Goal: Information Seeking & Learning: Learn about a topic

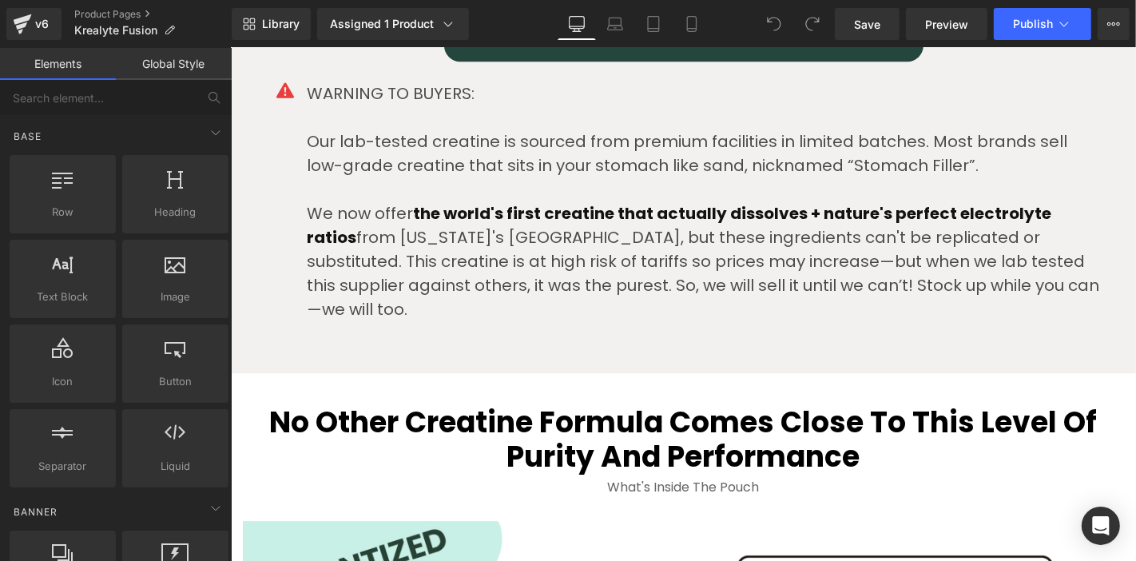
scroll to position [4173, 0]
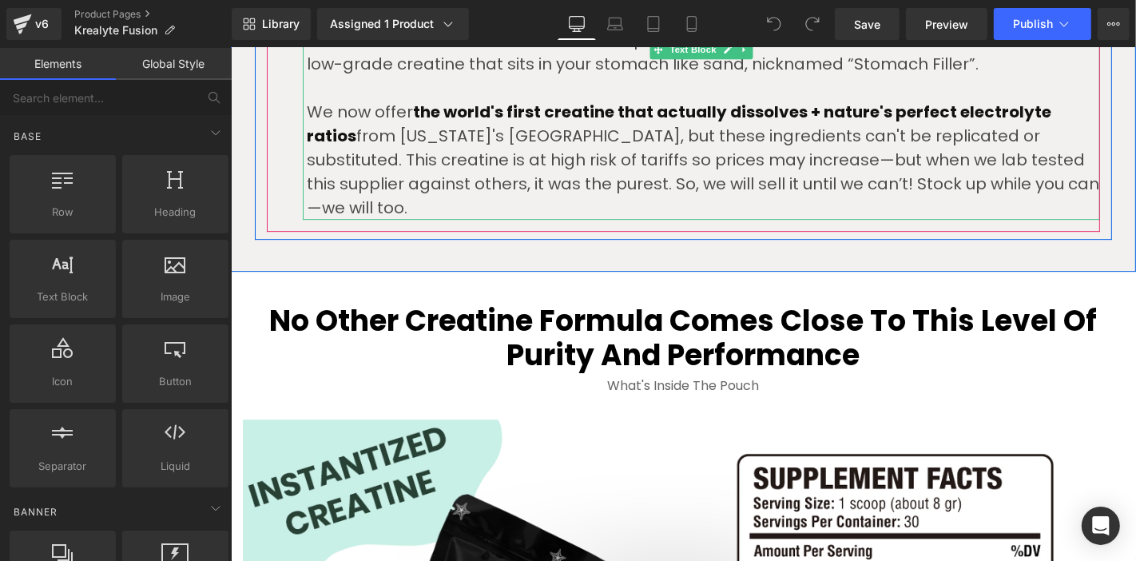
click at [973, 172] on p "We now offer the world's first creatine that actually dissolves + nature's perf…" at bounding box center [703, 159] width 794 height 120
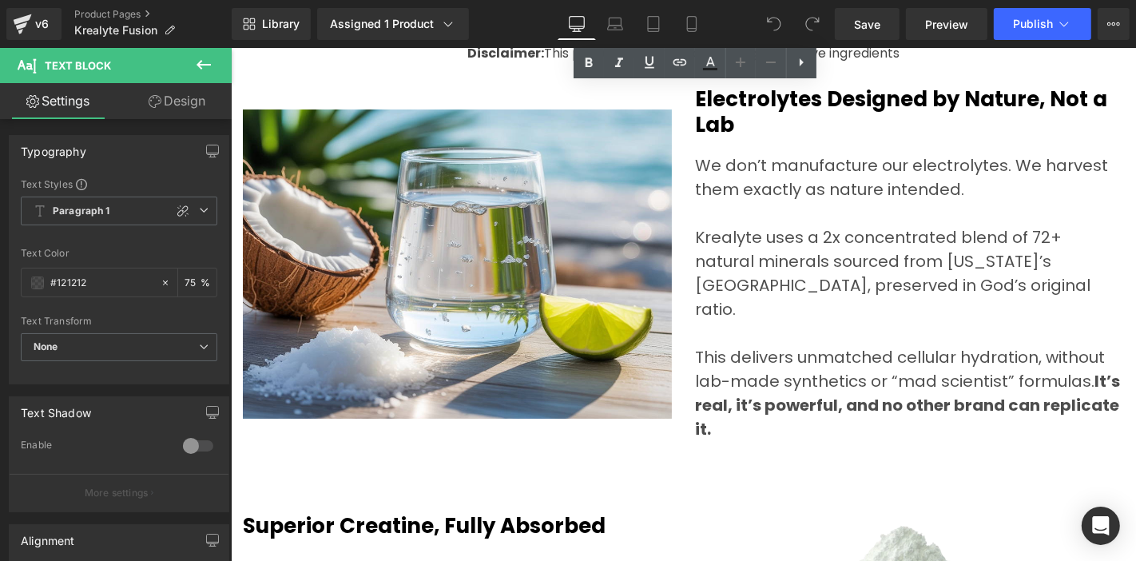
scroll to position [5150, 0]
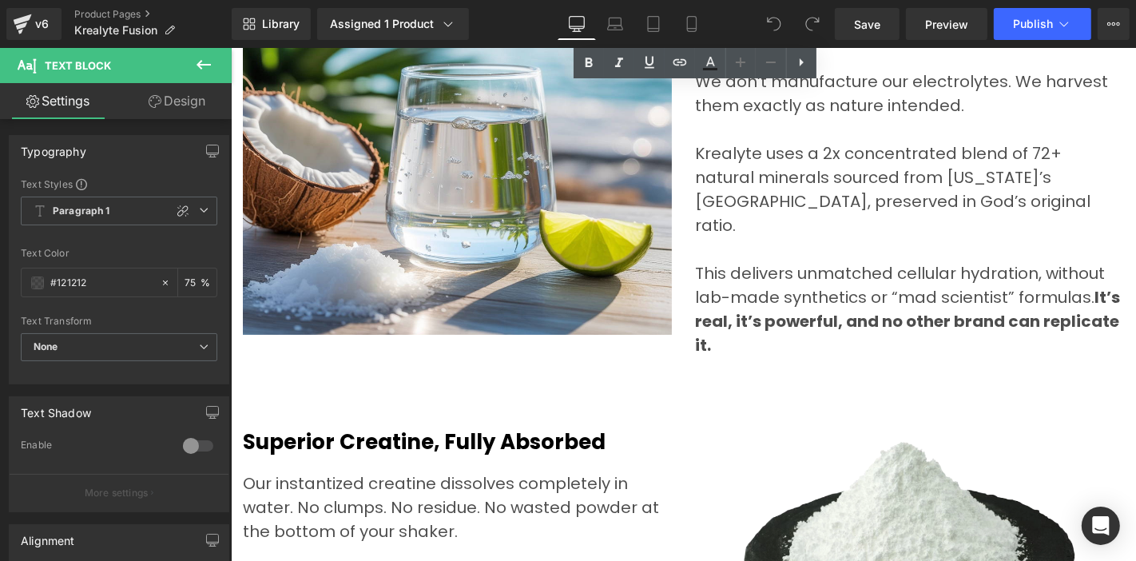
click at [794, 292] on strong "It’s real, it’s powerful, and no other brand can replicate it." at bounding box center [907, 320] width 425 height 70
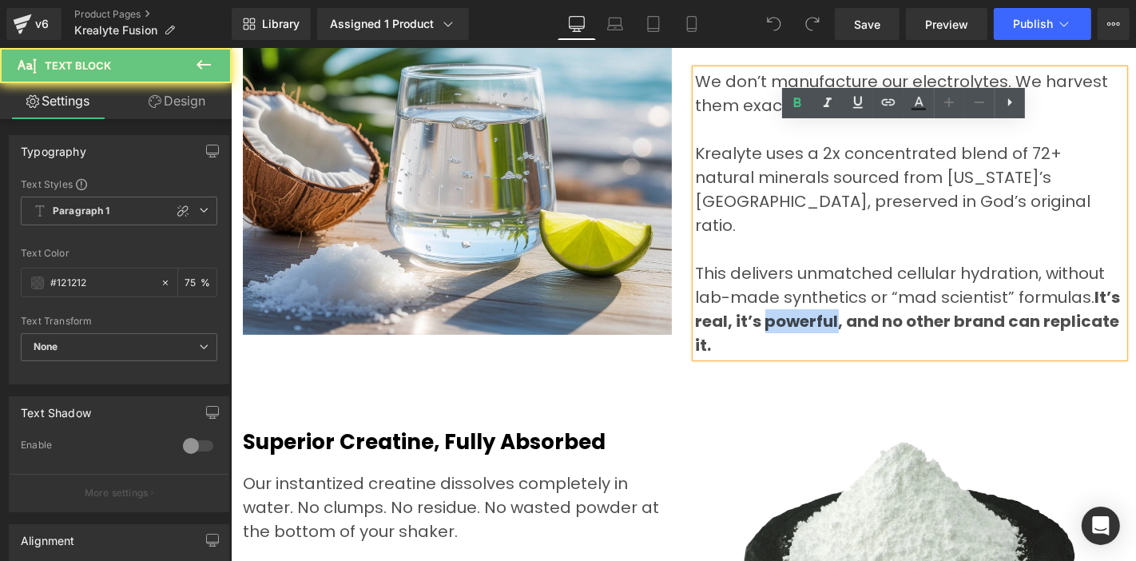
click at [794, 292] on strong "It’s real, it’s powerful, and no other brand can replicate it." at bounding box center [907, 320] width 425 height 70
drag, startPoint x: 794, startPoint y: 306, endPoint x: 776, endPoint y: 309, distance: 17.9
click at [794, 306] on p "This delivers unmatched cellular hydration, without lab-made synthetics or “mad…" at bounding box center [909, 309] width 429 height 96
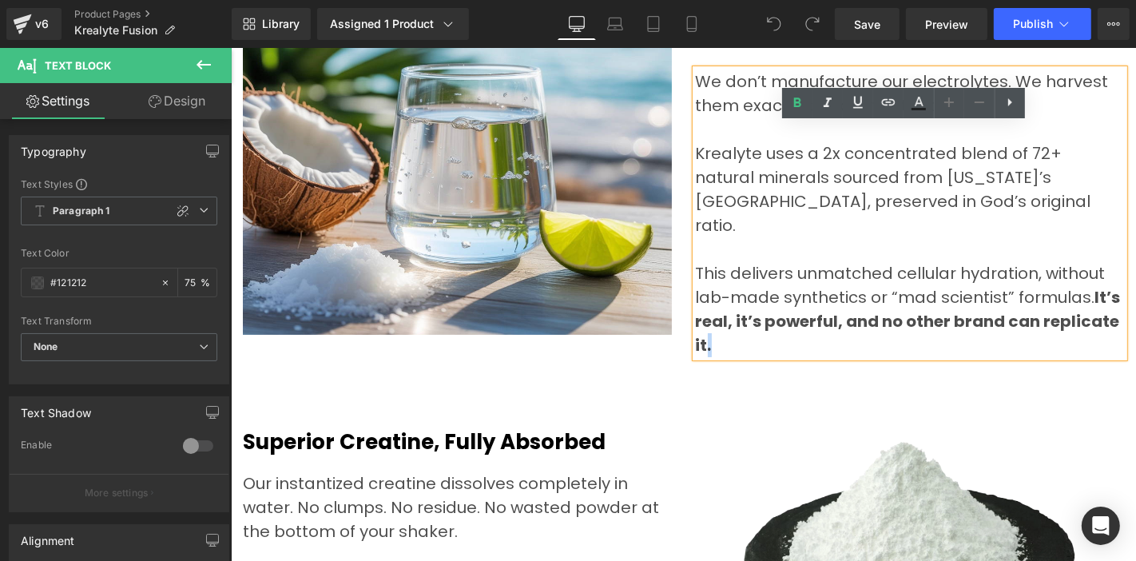
scroll to position [5150, 4]
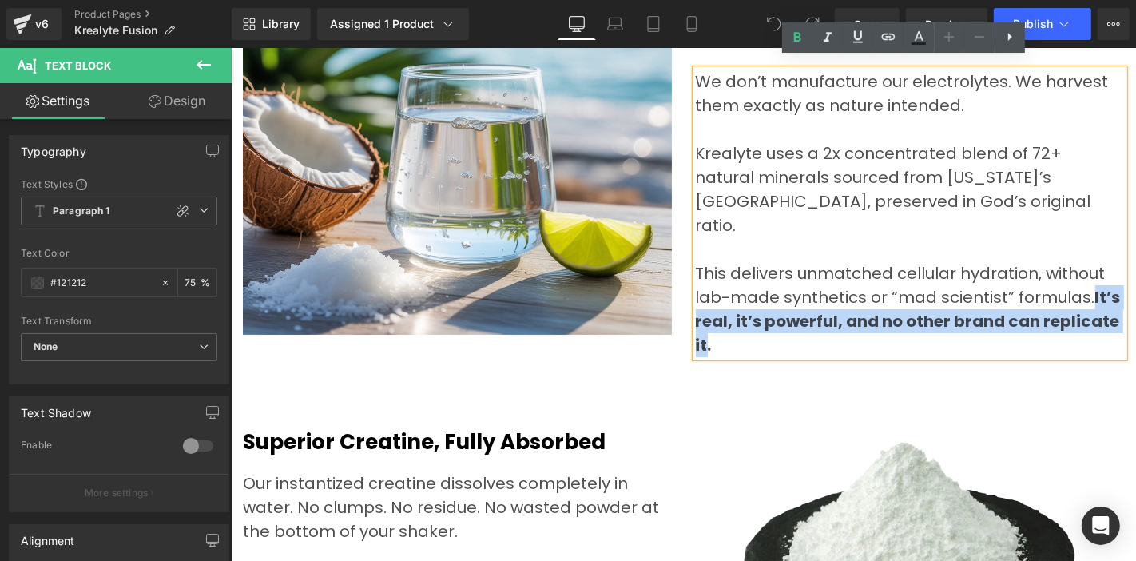
drag, startPoint x: 716, startPoint y: 309, endPoint x: 1080, endPoint y: 266, distance: 366.2
click at [1080, 285] on strong "It’s real, it’s powerful, and no other brand can replicate it." at bounding box center [907, 320] width 425 height 70
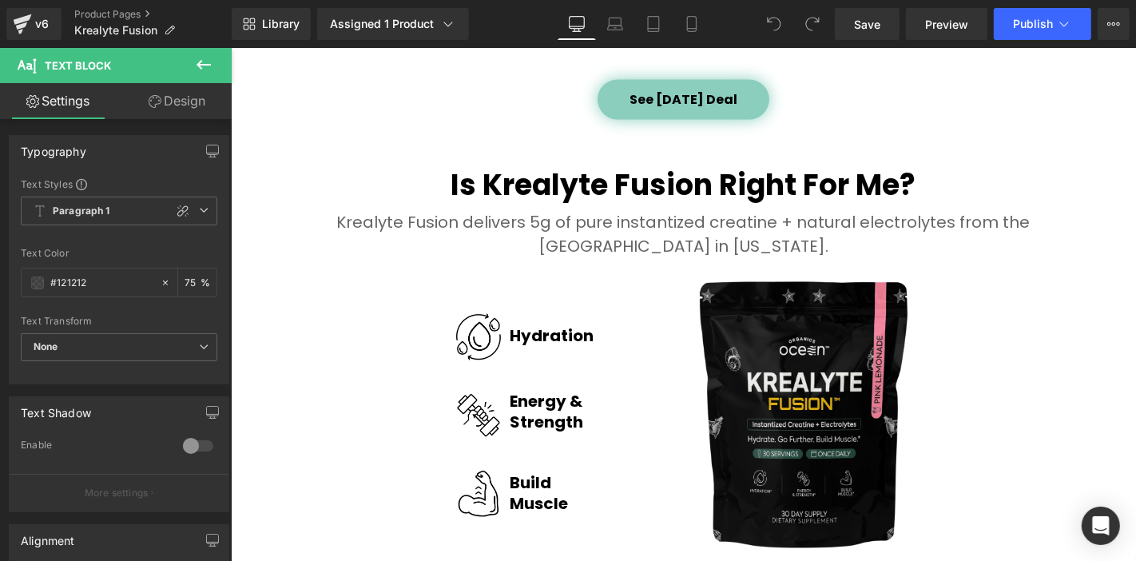
scroll to position [1953, 4]
